Goal: Transaction & Acquisition: Obtain resource

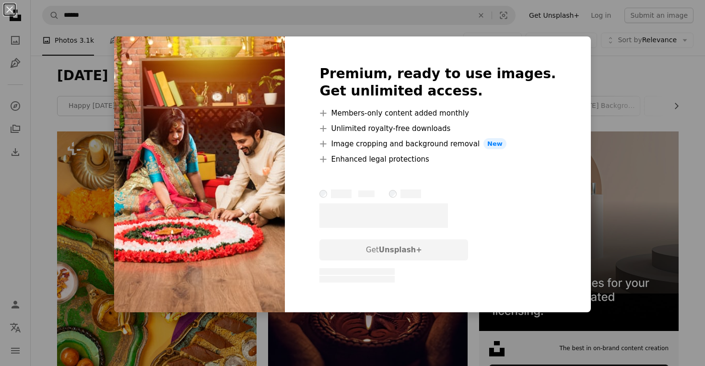
scroll to position [1318, 0]
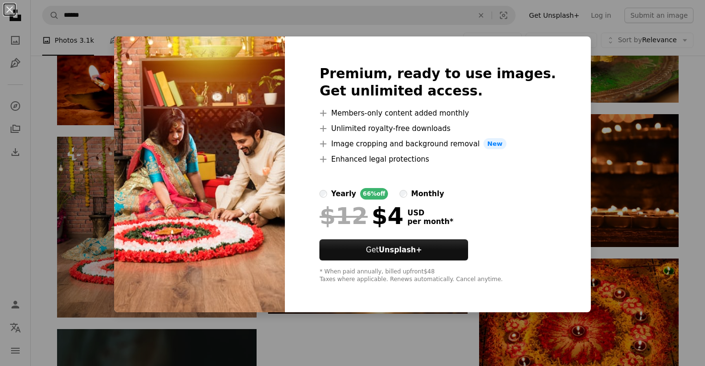
click at [311, 350] on div "An X shape Premium, ready to use images. Get unlimited access. A plus sign Memb…" at bounding box center [352, 183] width 705 height 366
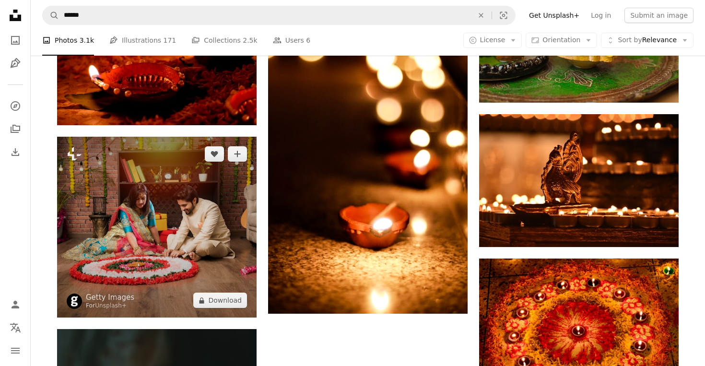
click at [132, 218] on img at bounding box center [156, 227] width 199 height 181
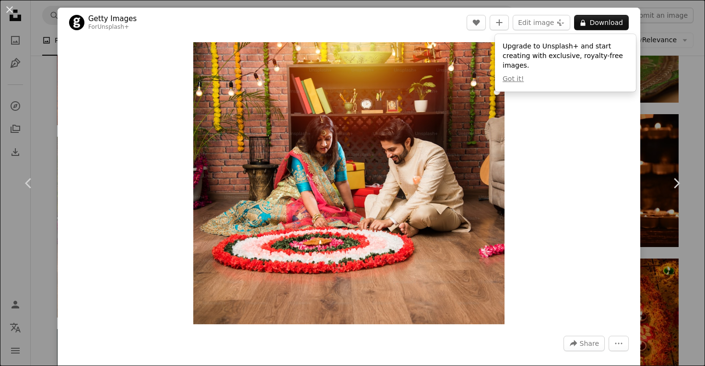
click at [665, 49] on div "An X shape Chevron left Chevron right Getty Images For Unsplash+ A heart A plus…" at bounding box center [352, 183] width 705 height 366
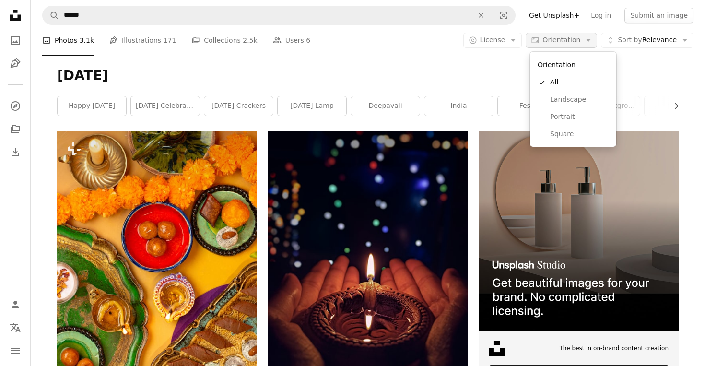
click at [582, 39] on button "Aspect ratio Orientation Arrow down" at bounding box center [560, 40] width 71 height 15
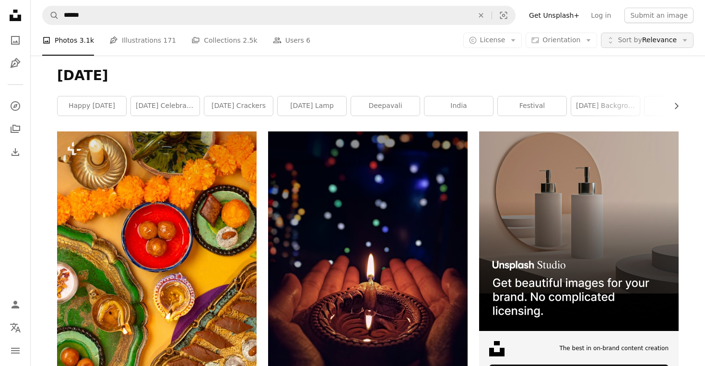
click at [633, 40] on span "Sort by" at bounding box center [629, 40] width 24 height 8
